Goal: Ask a question

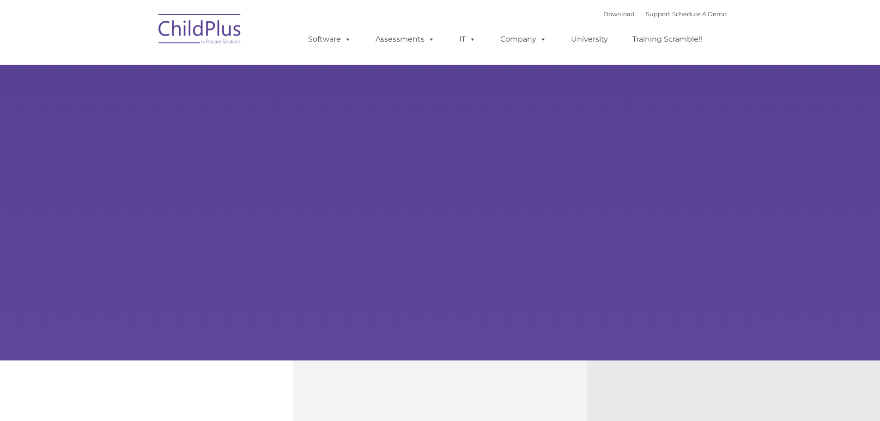
type input ""
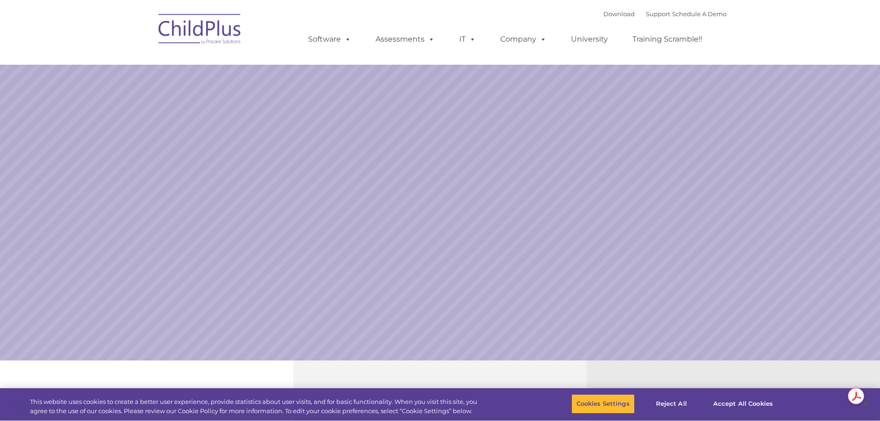
select select "MEDIUM"
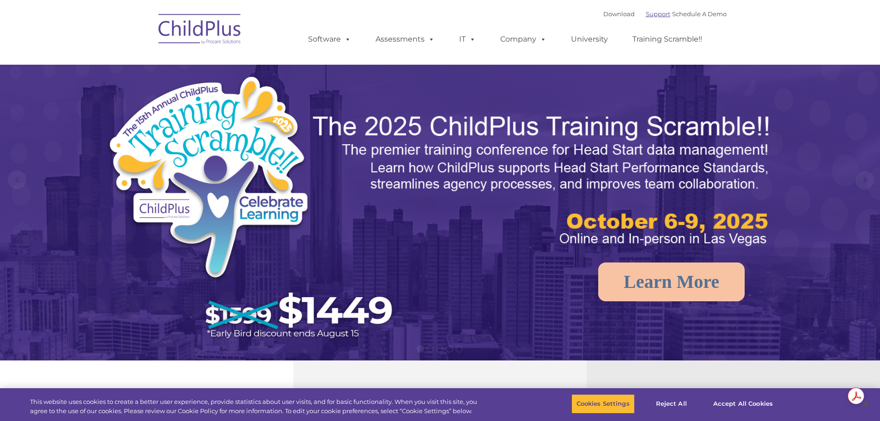
click at [647, 12] on link "Support" at bounding box center [658, 13] width 24 height 7
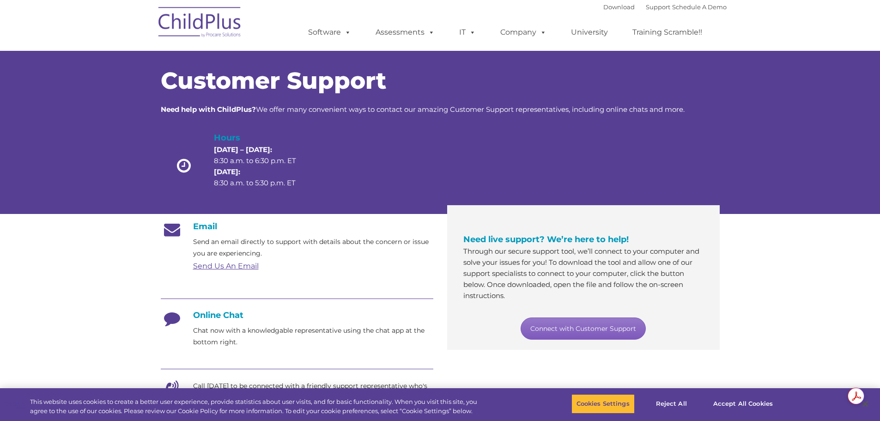
click at [571, 322] on link "Connect with Customer Support" at bounding box center [583, 328] width 125 height 22
